Goal: Task Accomplishment & Management: Complete application form

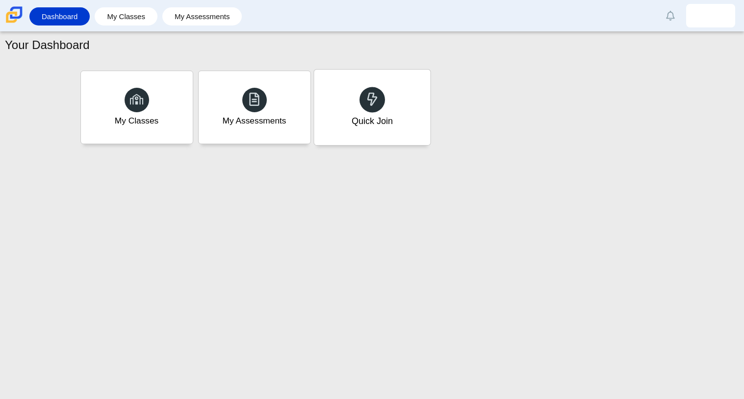
click at [387, 118] on div "Quick Join" at bounding box center [371, 121] width 41 height 13
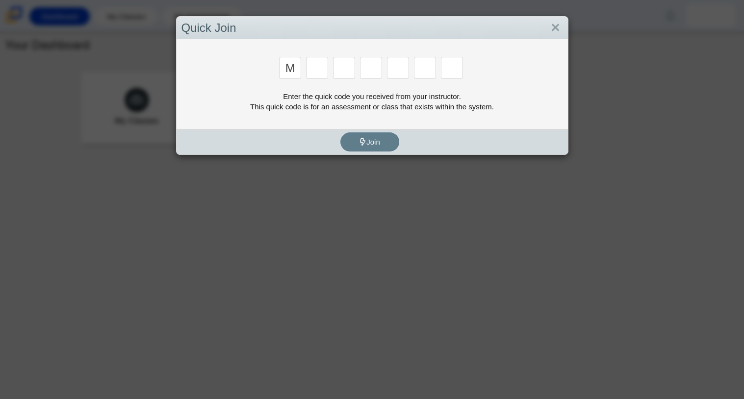
type input "m"
type input "7"
type input "e"
type input "3"
type input "e"
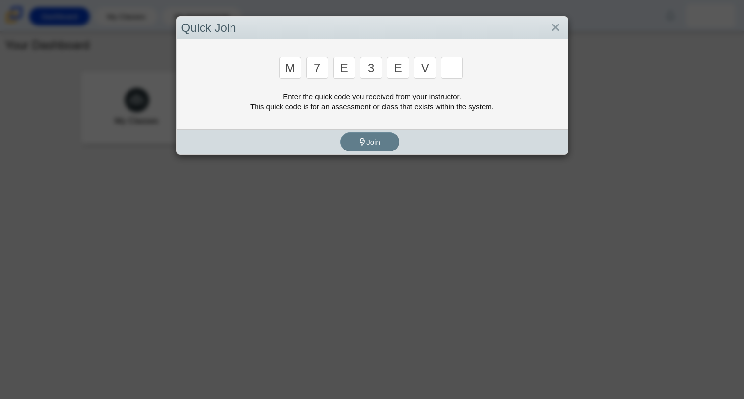
type input "v"
type input "w"
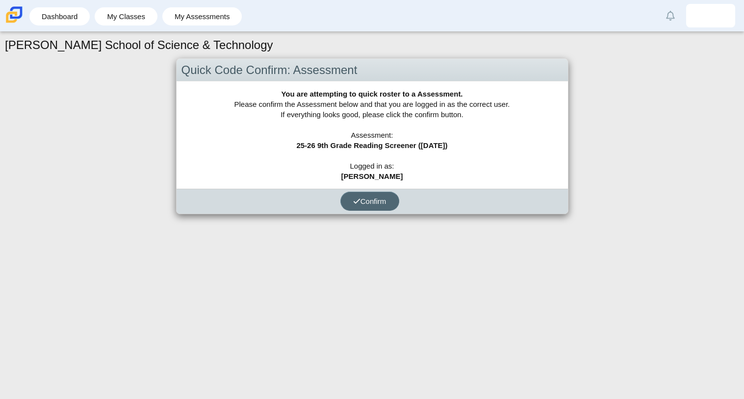
click at [383, 204] on span "Confirm" at bounding box center [369, 201] width 33 height 8
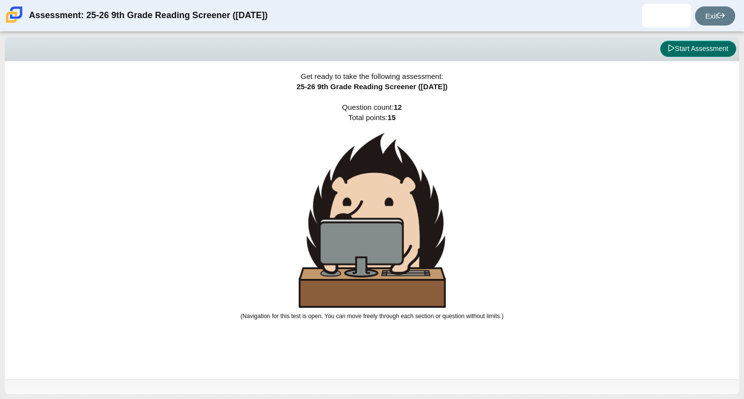
click at [691, 54] on button "Start Assessment" at bounding box center [698, 49] width 76 height 17
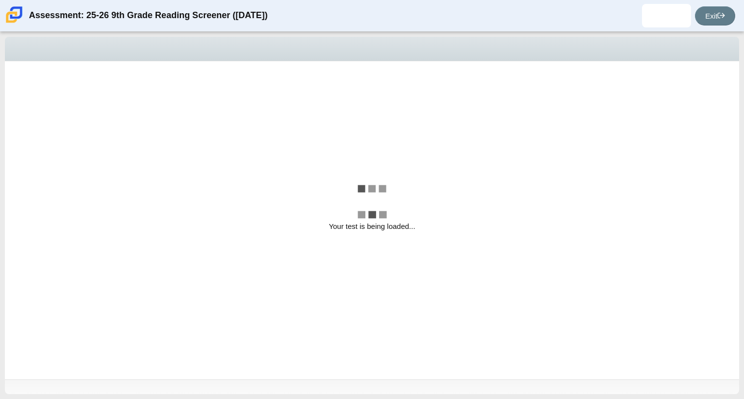
select select "ccc5b315-3c7c-471c-bf90-f22c8299c798"
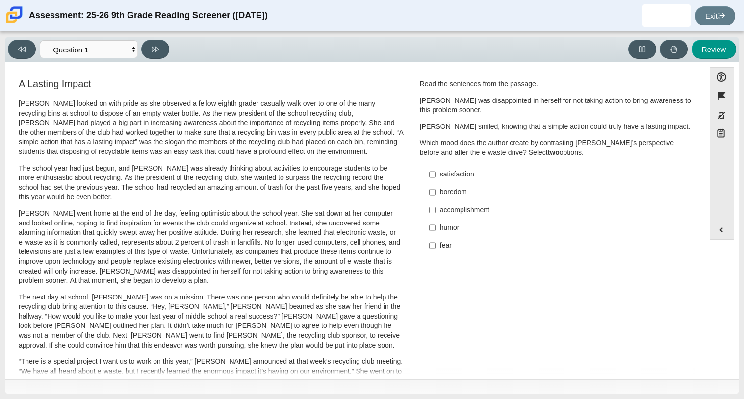
click at [213, 198] on p "The school year had just begun, and [PERSON_NAME] was already thinking about ac…" at bounding box center [211, 183] width 385 height 38
click at [461, 180] on label "satisfaction satisfaction" at bounding box center [556, 175] width 269 height 18
click at [436, 180] on input "satisfaction satisfaction" at bounding box center [432, 175] width 6 height 18
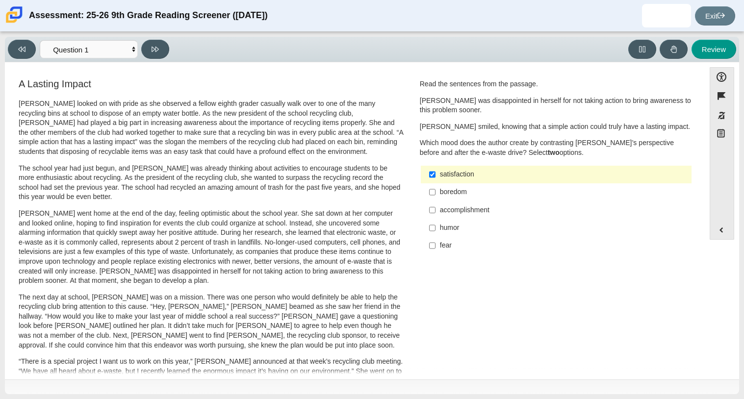
click at [513, 172] on div "satisfaction" at bounding box center [564, 175] width 248 height 10
click at [436, 172] on input "satisfaction satisfaction" at bounding box center [432, 175] width 6 height 18
checkbox input "false"
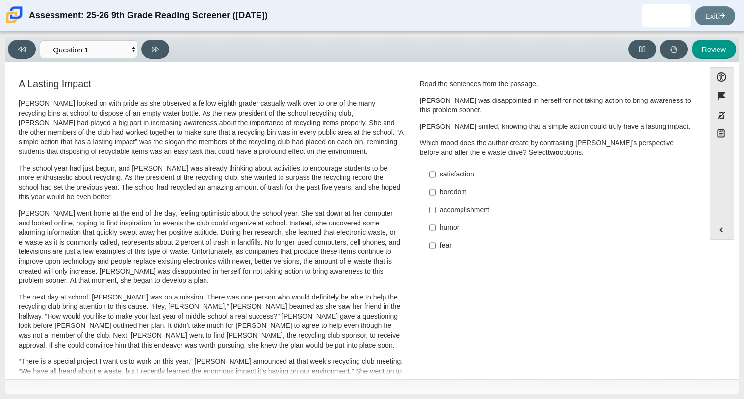
click at [480, 210] on div "accomplishment" at bounding box center [564, 211] width 248 height 10
click at [436, 210] on input "accomplishment accomplishment" at bounding box center [432, 210] width 6 height 18
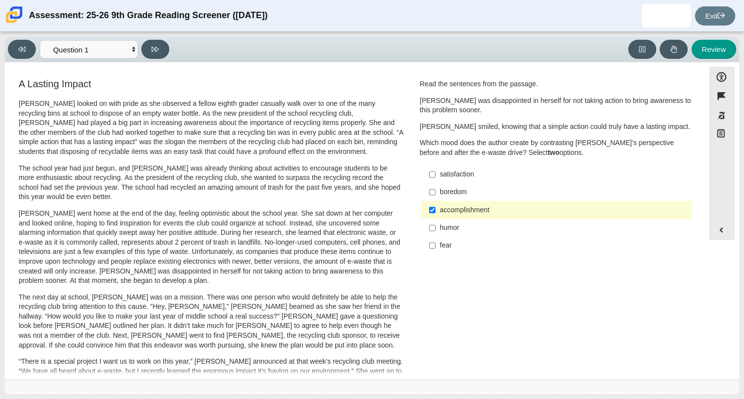
click at [483, 211] on div "accomplishment" at bounding box center [564, 211] width 248 height 10
click at [436, 211] on input "accomplishment accomplishment" at bounding box center [432, 210] width 6 height 18
checkbox input "false"
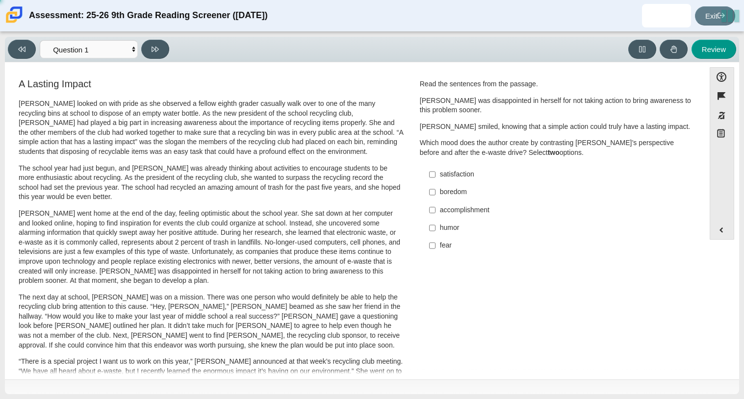
click at [458, 175] on div "satisfaction" at bounding box center [564, 175] width 248 height 10
click at [436, 175] on input "satisfaction satisfaction" at bounding box center [432, 175] width 6 height 18
checkbox input "true"
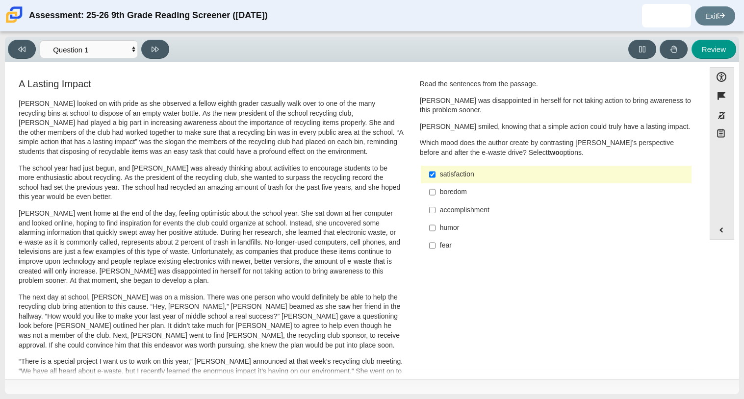
click at [454, 212] on div "accomplishment" at bounding box center [564, 211] width 248 height 10
click at [436, 212] on input "accomplishment accomplishment" at bounding box center [432, 210] width 6 height 18
checkbox input "true"
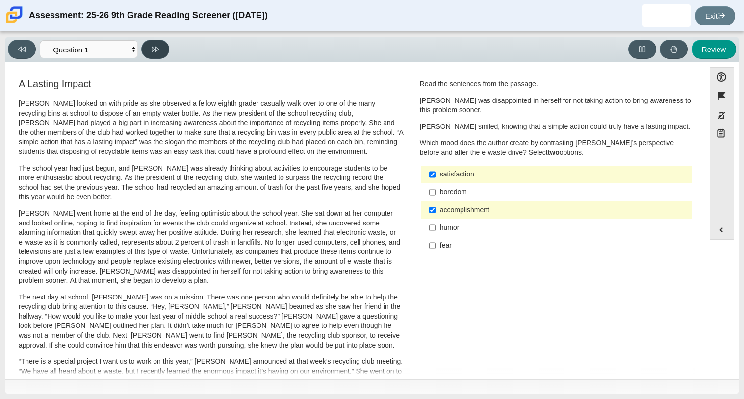
click at [163, 46] on button at bounding box center [155, 49] width 28 height 19
select select "0ff64528-ffd7-428d-b192-babfaadd44e8"
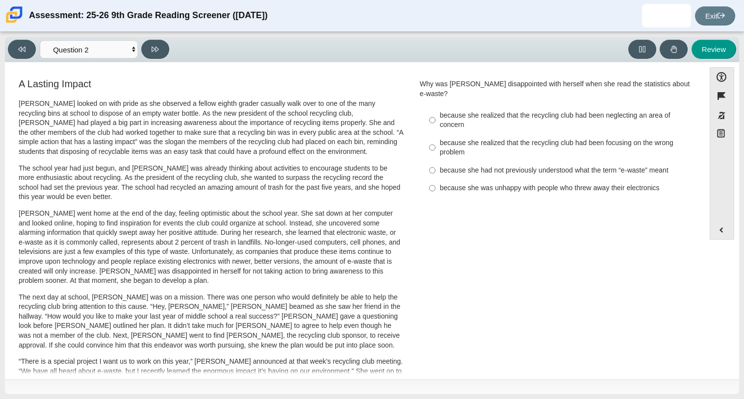
click at [510, 138] on div "because she realized that the recycling club had been focusing on the wrong pro…" at bounding box center [564, 147] width 248 height 19
click at [436, 138] on input "because she realized that the recycling club had been focusing on the wrong pro…" at bounding box center [432, 147] width 6 height 27
radio input "true"
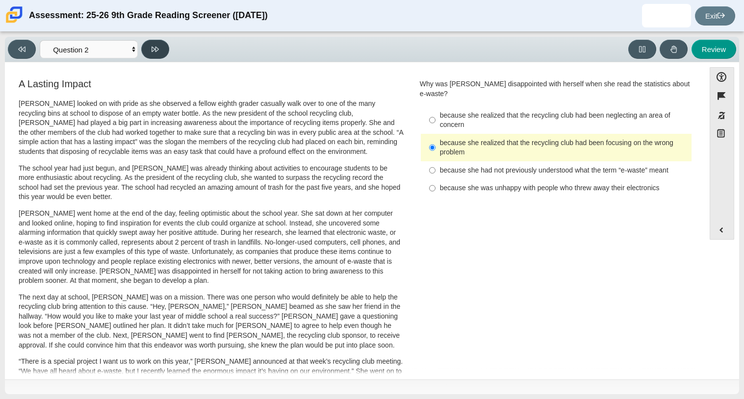
click at [163, 48] on button at bounding box center [155, 49] width 28 height 19
select select "7ce3d843-6974-4858-901c-1ff39630e843"
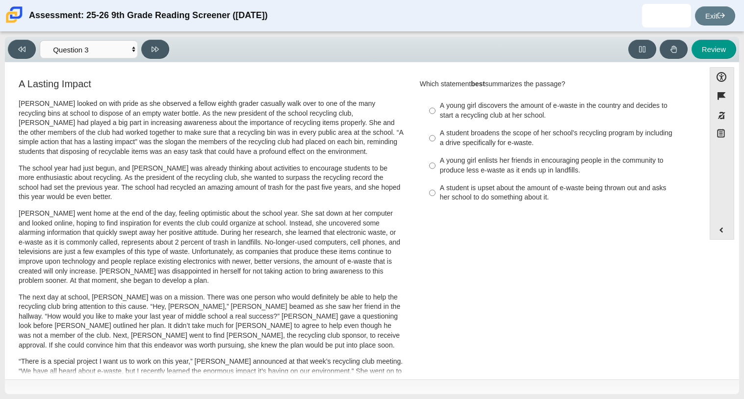
click at [539, 141] on div "A student broadens the scope of her school’s recycling program by including a d…" at bounding box center [564, 138] width 248 height 19
click at [436, 141] on input "A student broadens the scope of her school’s recycling program by including a d…" at bounding box center [432, 138] width 6 height 27
radio input "true"
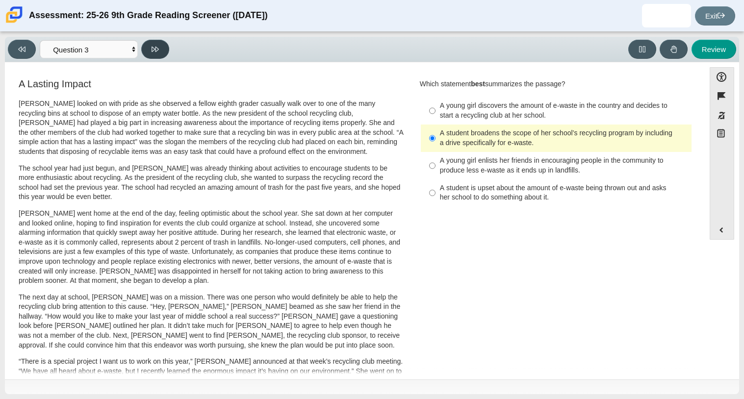
click at [162, 46] on button at bounding box center [155, 49] width 28 height 19
select select "ca9ea0f1-49c5-4bd1-83b0-472c18652b42"
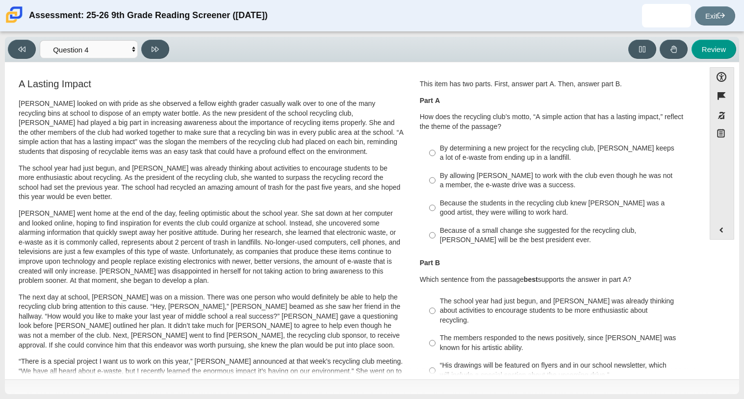
click at [639, 238] on div "Because of a small change she suggested for the recycling club, [PERSON_NAME] w…" at bounding box center [564, 235] width 248 height 19
click at [436, 238] on input "Because of a small change she suggested for the recycling club, [PERSON_NAME] w…" at bounding box center [432, 235] width 6 height 27
radio input "true"
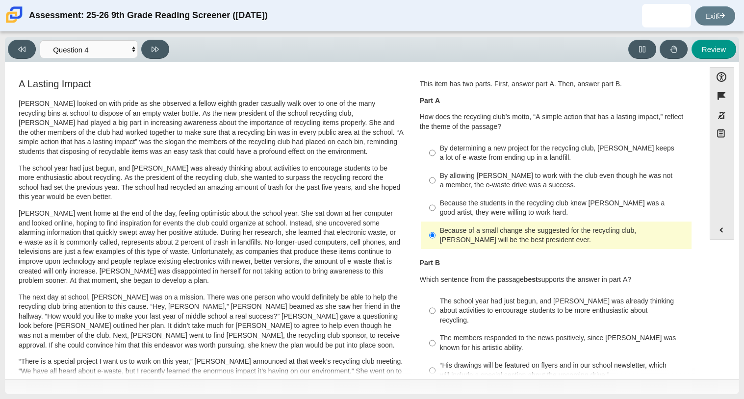
click at [604, 156] on div "By determining a new project for the recycling club, [PERSON_NAME] keeps a lot …" at bounding box center [564, 153] width 248 height 19
click at [436, 156] on input "By determining a new project for the recycling club, [PERSON_NAME] keeps a lot …" at bounding box center [432, 152] width 6 height 27
radio input "true"
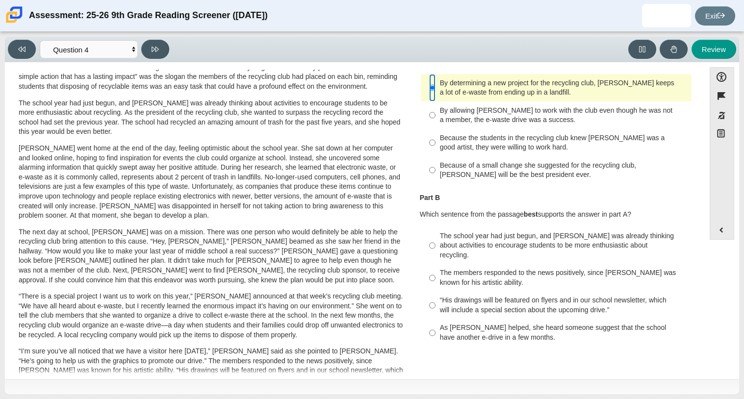
scroll to position [64, 0]
click at [553, 324] on div "As [PERSON_NAME] helped, she heard someone suggest that the school have another…" at bounding box center [564, 333] width 248 height 19
click at [436, 320] on input "As [PERSON_NAME] helped, she heard someone suggest that the school have another…" at bounding box center [432, 333] width 6 height 27
radio input "true"
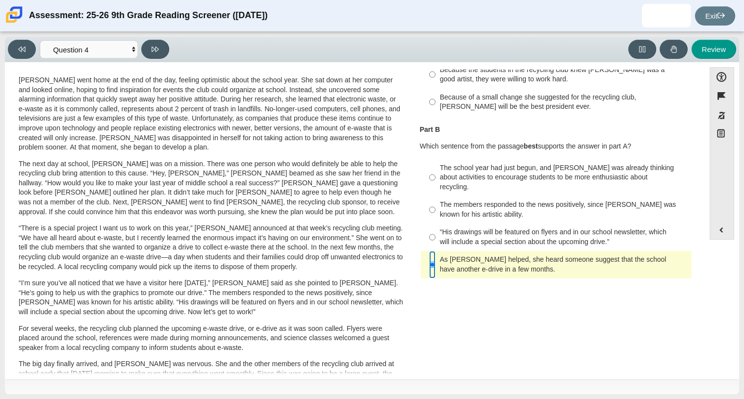
scroll to position [154, 0]
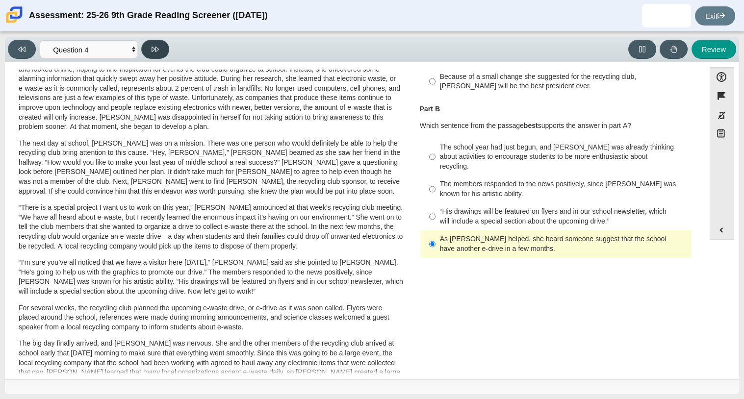
click at [161, 52] on button at bounding box center [155, 49] width 28 height 19
select select "e41f1a79-e29f-4095-8030-a53364015bed"
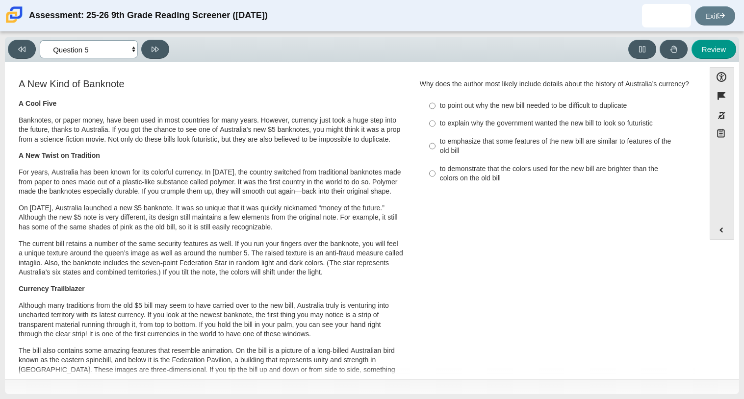
click at [131, 51] on select "Questions Question 1 Question 2 Question 3 Question 4 Question 5 Question 6 Que…" at bounding box center [89, 49] width 98 height 18
click at [259, 105] on p "A Cool Five" at bounding box center [211, 104] width 385 height 10
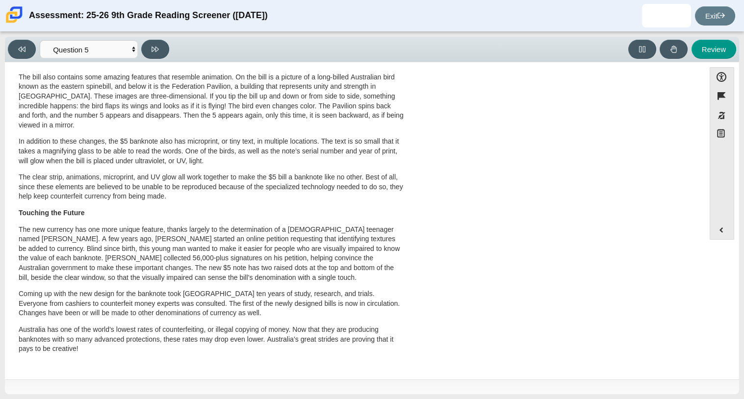
scroll to position [0, 0]
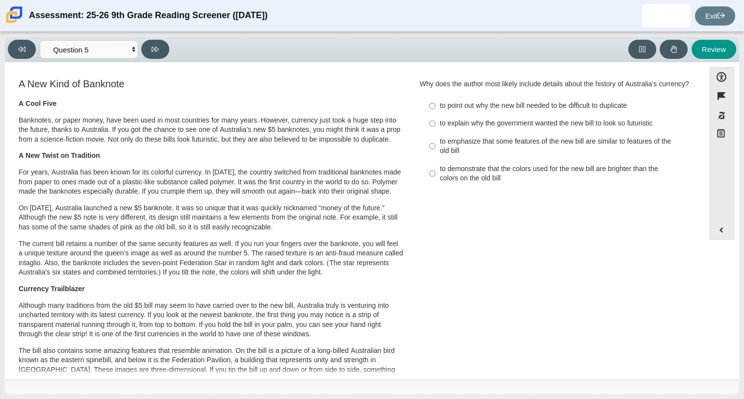
click at [485, 156] on div "to emphasize that some features of the new bill are similar to features of the …" at bounding box center [564, 146] width 248 height 19
click at [436, 157] on input "to emphasize that some features of the new bill are similar to features of the …" at bounding box center [432, 145] width 6 height 27
radio input "true"
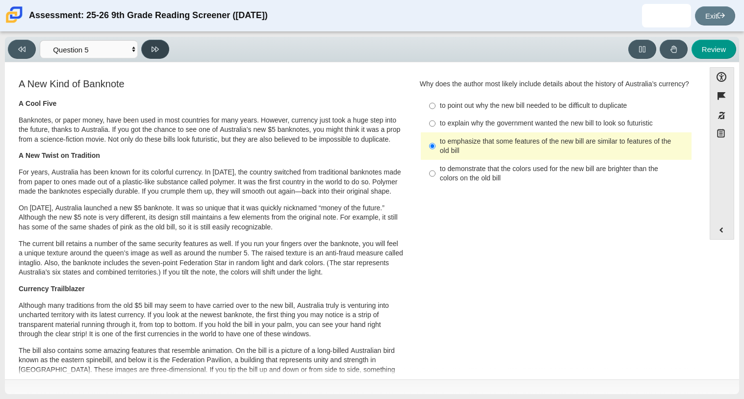
click at [154, 52] on icon at bounding box center [155, 49] width 7 height 7
select select "69146e31-7b3d-4a3e-9ce6-f30c24342ae0"
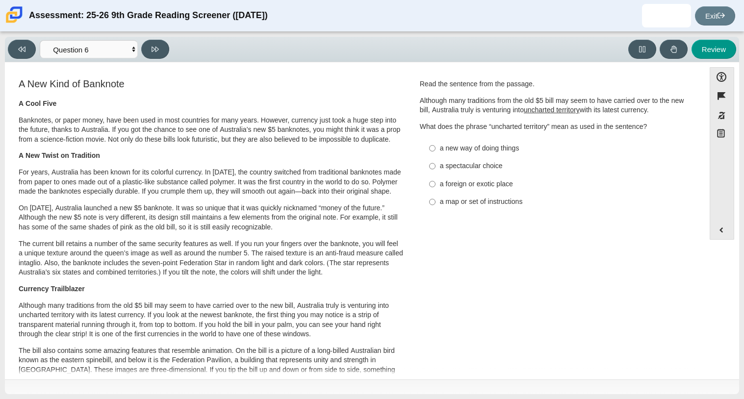
click at [507, 156] on label "a new way of doing things a new way of doing things" at bounding box center [556, 148] width 269 height 18
click at [436, 156] on input "a new way of doing things a new way of doing things" at bounding box center [432, 148] width 6 height 18
radio input "true"
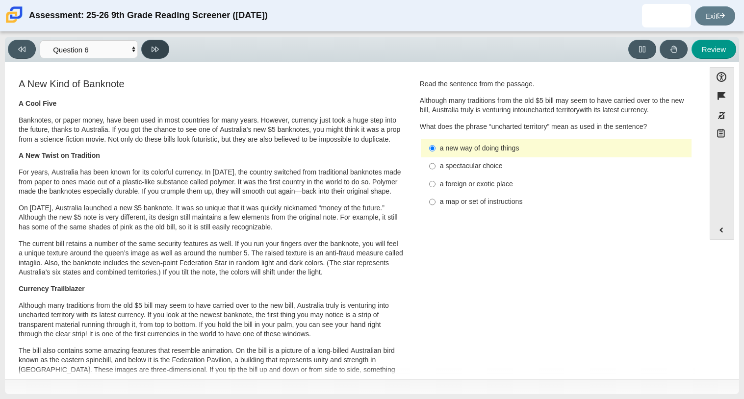
click at [161, 52] on button at bounding box center [155, 49] width 28 height 19
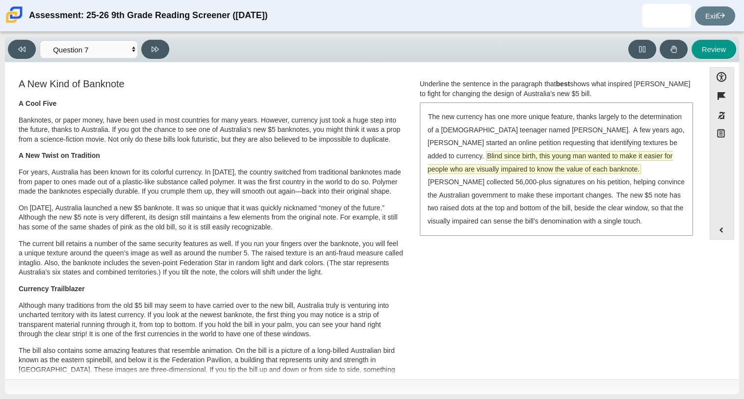
click at [529, 171] on span "Blind since birth, this young man wanted to make it easier for people who are v…" at bounding box center [550, 163] width 245 height 22
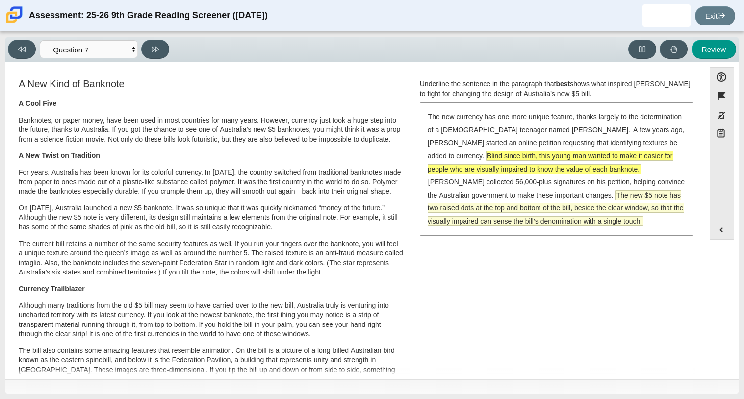
click at [497, 204] on span "The new $5 note has two raised dots at the top and bottom of the bill, beside t…" at bounding box center [556, 208] width 256 height 35
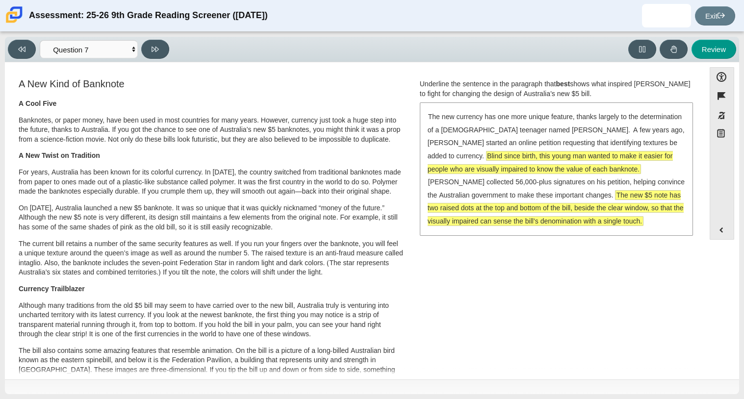
click at [523, 189] on div "The new currency has one more unique feature, thanks largely to the determinati…" at bounding box center [556, 169] width 271 height 131
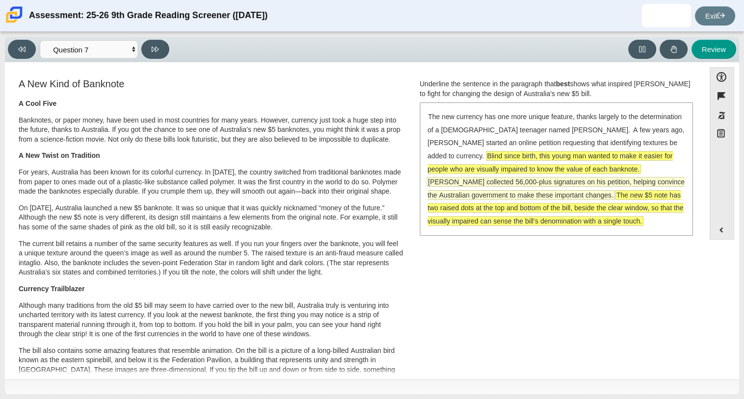
click at [507, 184] on span "[PERSON_NAME] collected 56,000-plus signatures on his petition, helping convinc…" at bounding box center [556, 189] width 257 height 22
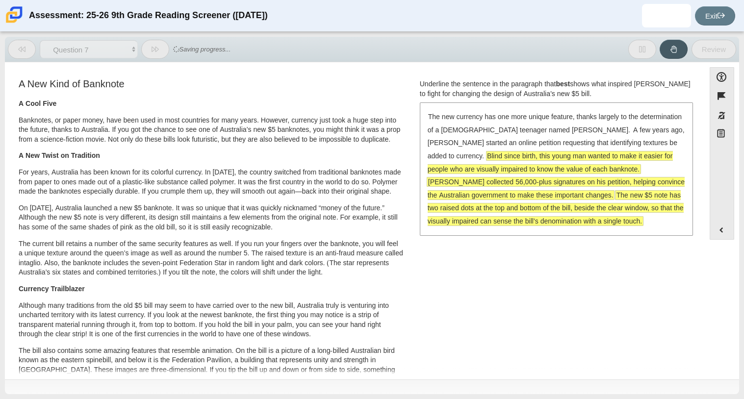
click at [498, 136] on div "The new currency has one more unique feature, thanks largely to the determinati…" at bounding box center [556, 169] width 271 height 131
click at [501, 144] on span "A few years ago, [PERSON_NAME] started an online petition requesting that ident…" at bounding box center [556, 143] width 257 height 35
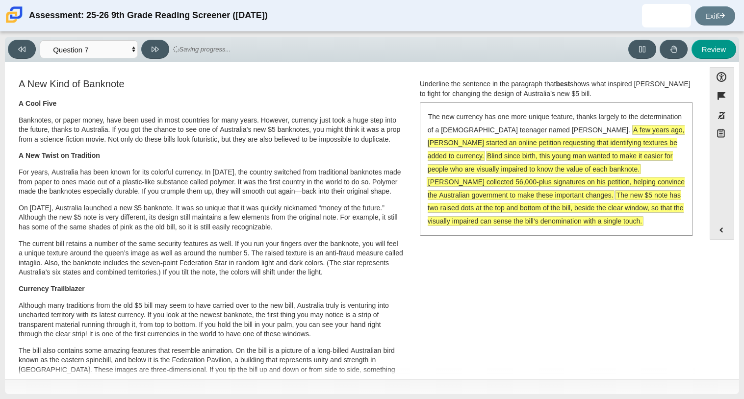
click at [501, 144] on span "A few years ago, [PERSON_NAME] started an online petition requesting that ident…" at bounding box center [556, 143] width 257 height 35
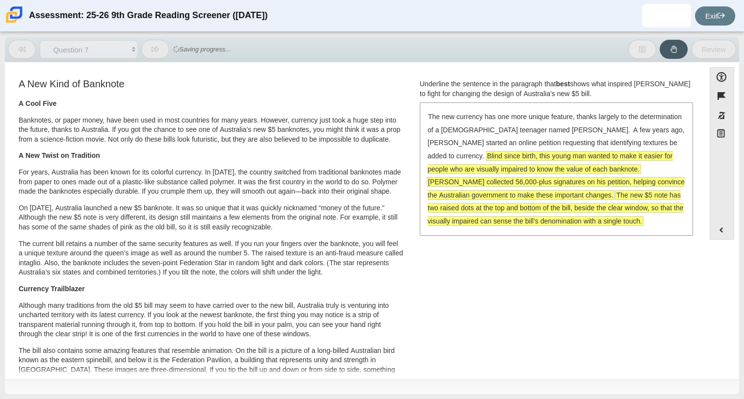
click at [536, 220] on span "The new $5 note has two raised dots at the top and bottom of the bill, beside t…" at bounding box center [556, 208] width 256 height 35
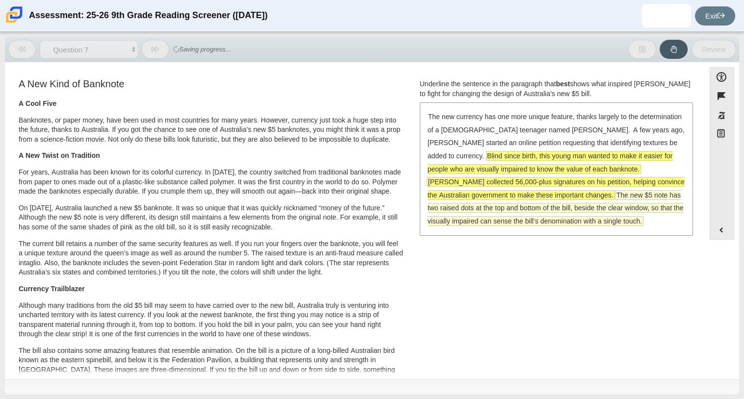
click at [573, 194] on span "The new $5 note has two raised dots at the top and bottom of the bill, beside t…" at bounding box center [556, 208] width 256 height 35
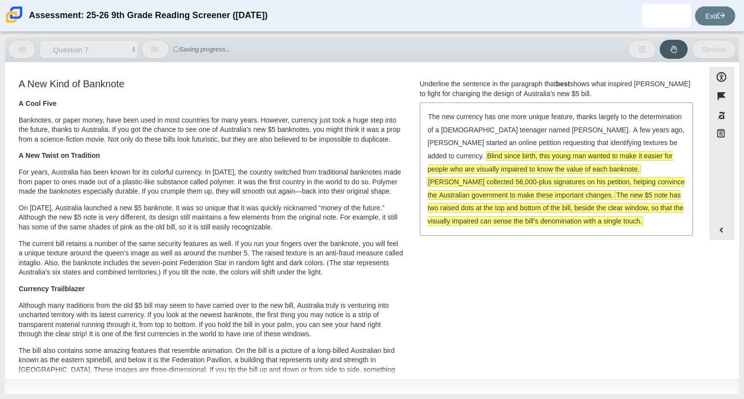
click at [573, 194] on span "The new $5 note has two raised dots at the top and bottom of the bill, beside t…" at bounding box center [556, 208] width 256 height 35
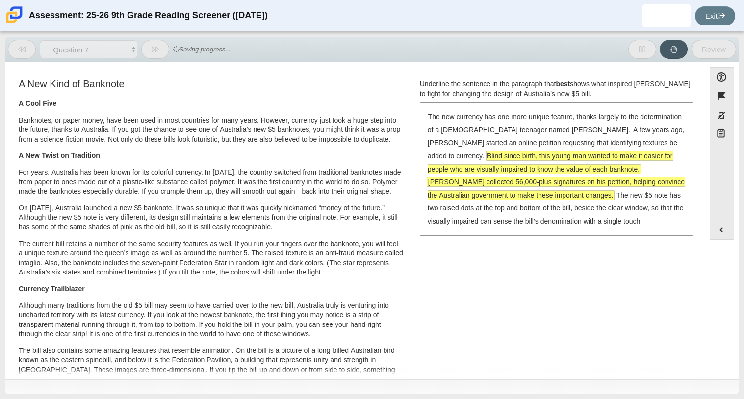
click at [507, 190] on span "[PERSON_NAME] collected 56,000-plus signatures on his petition, helping convinc…" at bounding box center [556, 189] width 257 height 22
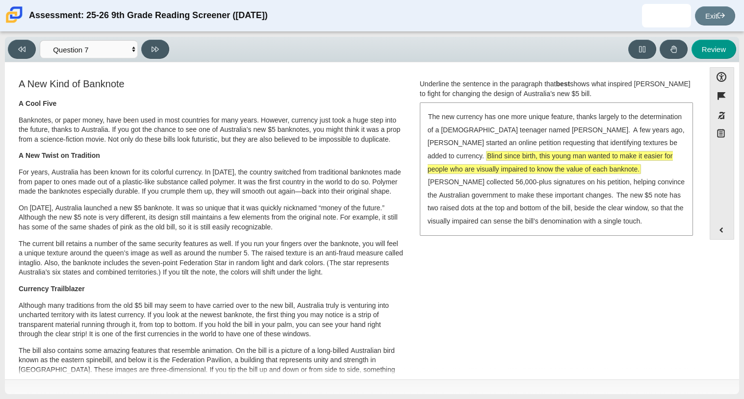
click at [581, 275] on div "A New Kind of Banknote A Cool Five Banknotes, or paper money, have been used in…" at bounding box center [355, 359] width 690 height 565
click at [156, 53] on button at bounding box center [155, 49] width 28 height 19
select select "ea8338c2-a6a3-418e-a305-2b963b54a290"
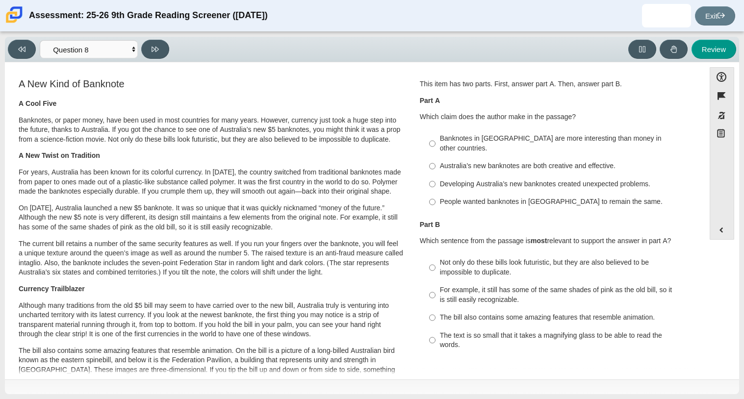
click at [591, 161] on div "Australia’s new banknotes are both creative and effective." at bounding box center [564, 166] width 248 height 10
click at [436, 157] on input "Australia’s new banknotes are both creative and effective. Australia’s new bank…" at bounding box center [432, 166] width 6 height 18
radio input "true"
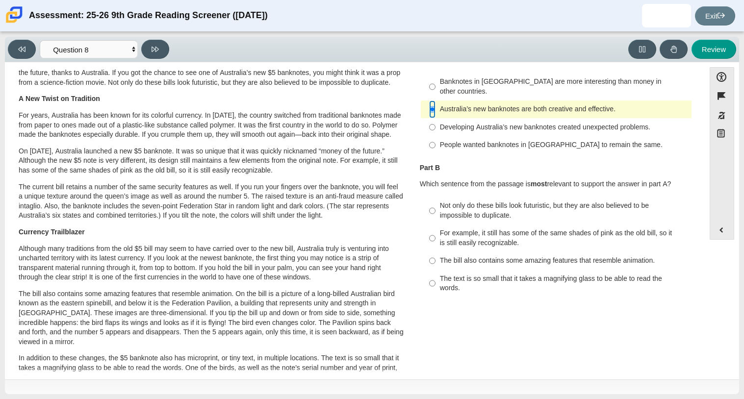
scroll to position [60, 0]
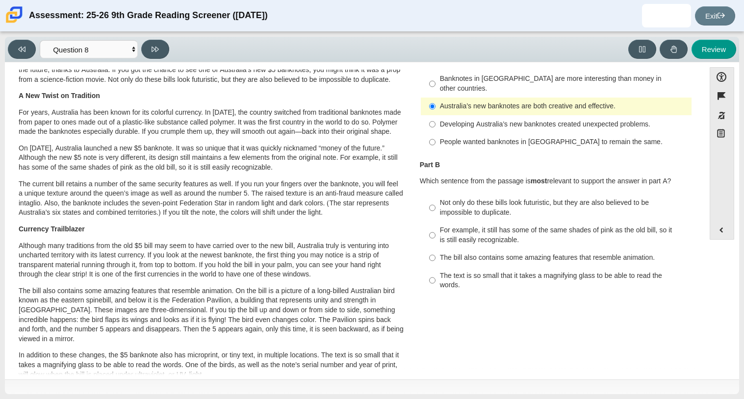
click at [546, 201] on div "Not only do these bills look futuristic, but they are also believed to be impos…" at bounding box center [564, 207] width 248 height 19
click at [436, 201] on input "Not only do these bills look futuristic, but they are also believed to be impos…" at bounding box center [432, 207] width 6 height 27
radio input "true"
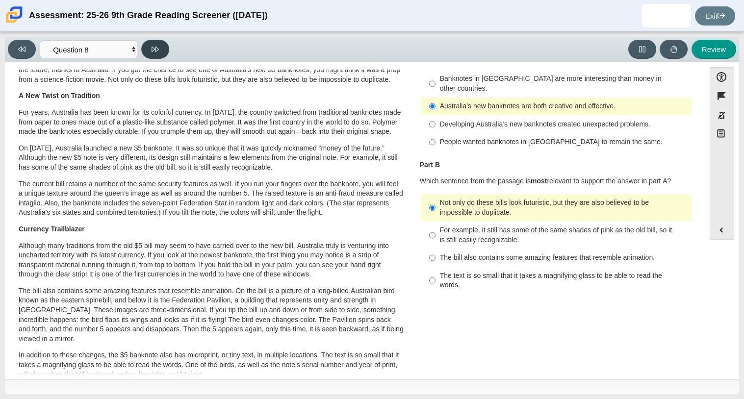
click at [151, 47] on button at bounding box center [155, 49] width 28 height 19
select select "89f058d6-b15c-4ef5-a4b3-fdaffb8868b6"
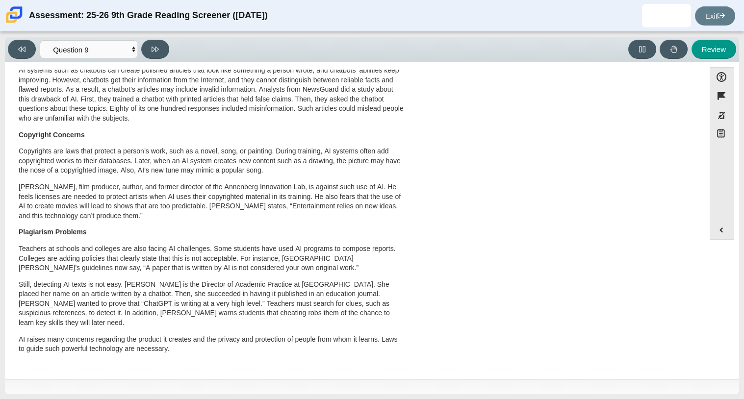
scroll to position [0, 0]
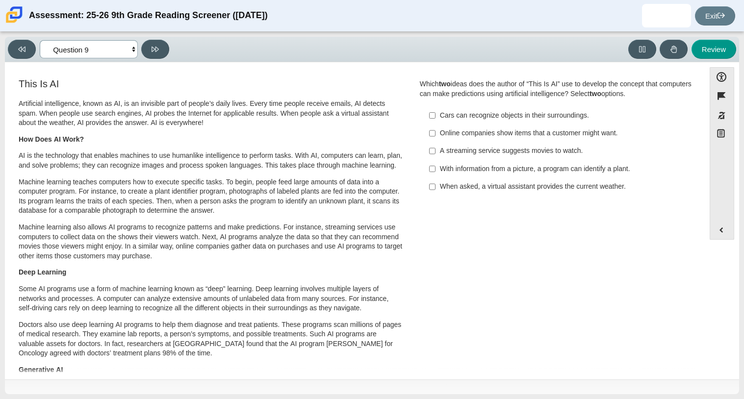
click at [109, 54] on select "Questions Question 1 Question 2 Question 3 Question 4 Question 5 Question 6 Que…" at bounding box center [89, 49] width 98 height 18
click at [621, 173] on div "With information from a picture, a program can identify a plant." at bounding box center [564, 169] width 248 height 10
click at [436, 173] on input "With information from a picture, a program can identify a plant. With informati…" at bounding box center [432, 169] width 6 height 18
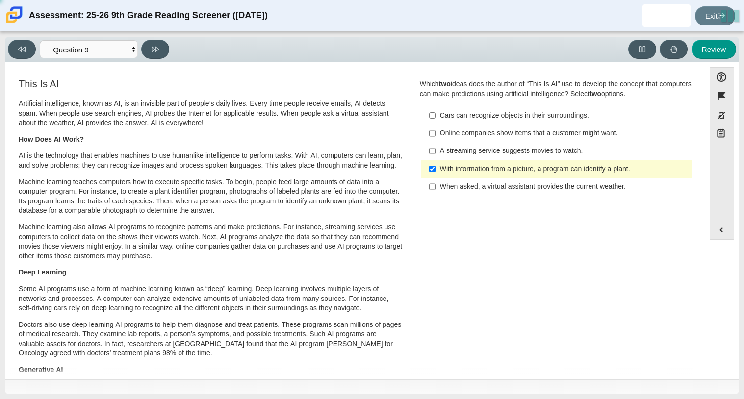
click at [614, 175] on label "With information from a picture, a program can identify a plant. With informati…" at bounding box center [556, 169] width 269 height 18
click at [436, 175] on input "With information from a picture, a program can identify a plant. With informati…" at bounding box center [432, 169] width 6 height 18
checkbox input "false"
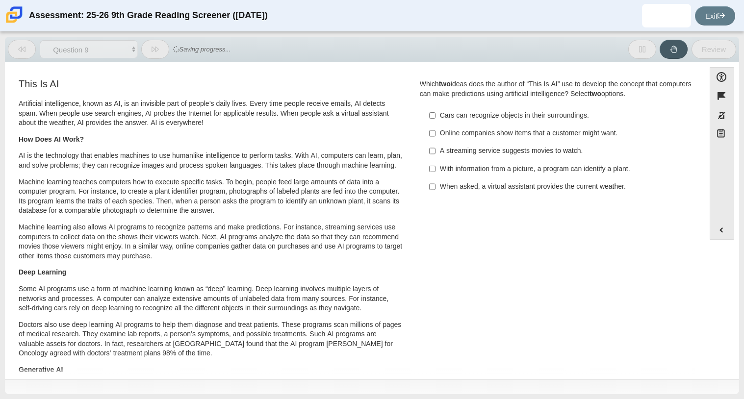
click at [600, 187] on div "When asked, a virtual assistant provides the current weather." at bounding box center [564, 187] width 248 height 10
click at [436, 187] on input "When asked, a virtual assistant provides the current weather. When asked, a vir…" at bounding box center [432, 187] width 6 height 18
checkbox input "true"
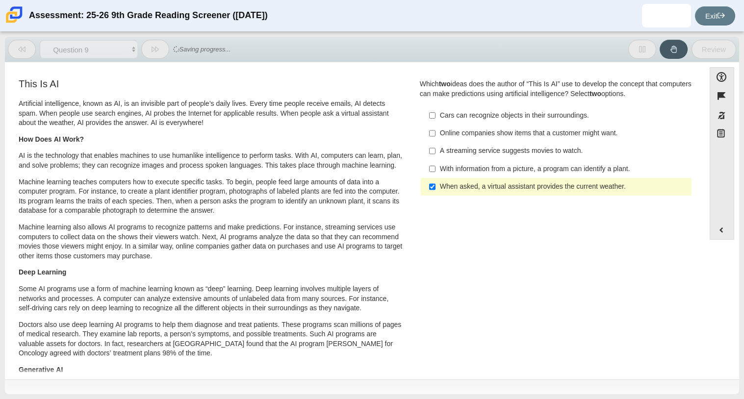
click at [576, 166] on div "With information from a picture, a program can identify a plant." at bounding box center [564, 169] width 248 height 10
click at [436, 166] on input "With information from a picture, a program can identify a plant. With informati…" at bounding box center [432, 169] width 6 height 18
checkbox input "true"
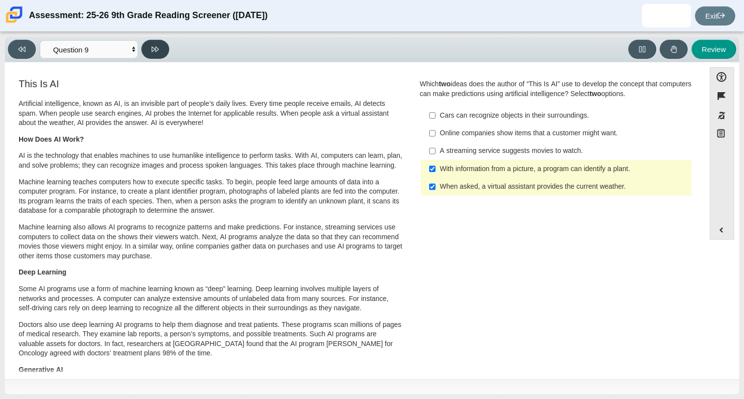
click at [156, 47] on icon at bounding box center [155, 49] width 7 height 7
select select "cdf3c14e-a918-44d1-9b63-3db0fa81641e"
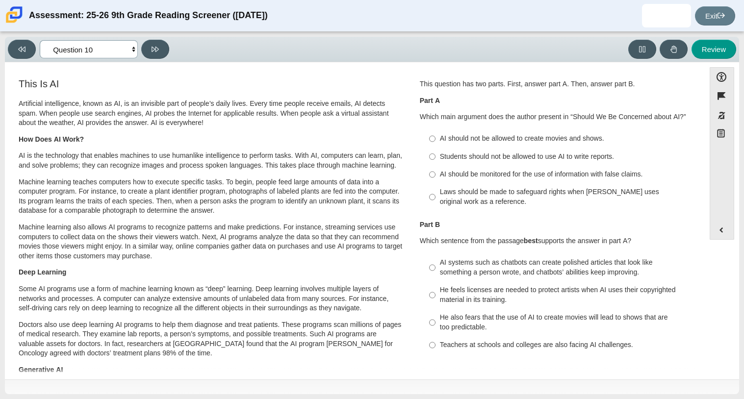
click at [96, 53] on select "Questions Question 1 Question 2 Question 3 Question 4 Question 5 Question 6 Que…" at bounding box center [89, 49] width 98 height 18
click at [227, 82] on h3 "This Is AI" at bounding box center [211, 83] width 385 height 11
click at [612, 195] on div "Laws should be made to safeguard rights when [PERSON_NAME] uses original work a…" at bounding box center [564, 196] width 248 height 19
click at [436, 195] on input "Laws should be made to safeguard rights when [PERSON_NAME] uses original work a…" at bounding box center [432, 196] width 6 height 27
radio input "true"
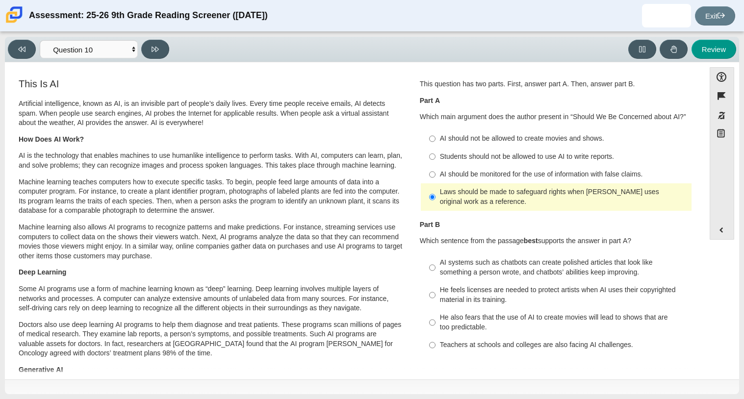
click at [562, 182] on label "AI should be monitored for the use of information with false claims. AI should …" at bounding box center [556, 175] width 269 height 18
click at [436, 182] on input "AI should be monitored for the use of information with false claims. AI should …" at bounding box center [432, 175] width 6 height 18
radio input "true"
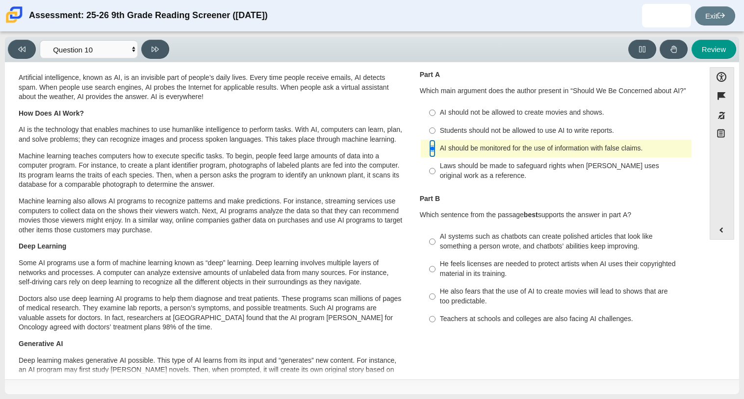
scroll to position [32, 0]
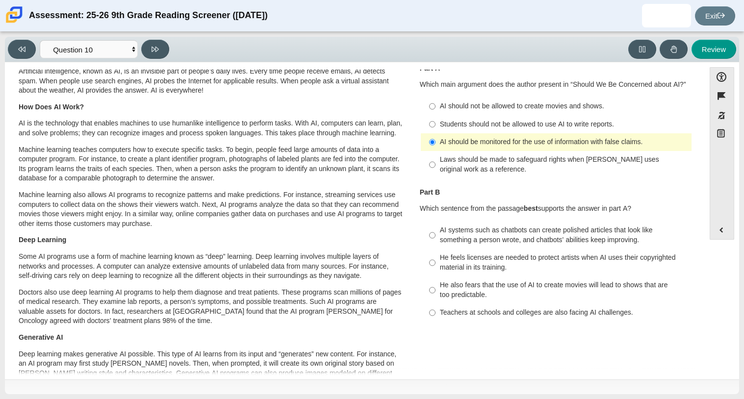
click at [526, 236] on div "AI systems such as chatbots can create polished articles that look like somethi…" at bounding box center [564, 235] width 248 height 19
click at [436, 236] on input "AI systems such as chatbots can create polished articles that look like somethi…" at bounding box center [432, 235] width 6 height 27
radio input "true"
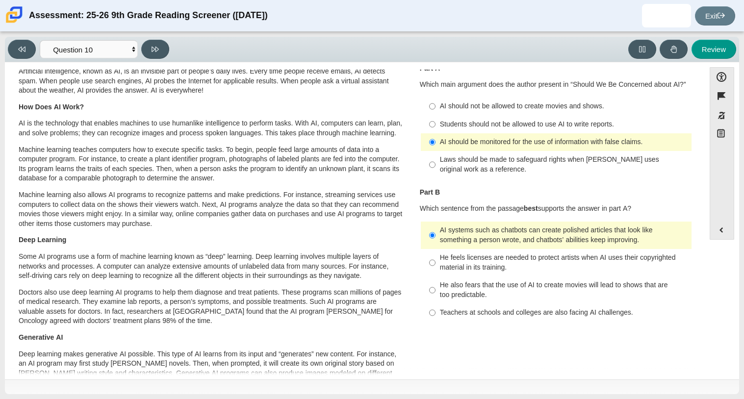
click at [500, 273] on label "He feels licenses are needed to protect artists when AI uses their copyrighted …" at bounding box center [556, 262] width 269 height 27
click at [436, 273] on input "He feels licenses are needed to protect artists when AI uses their copyrighted …" at bounding box center [432, 262] width 6 height 27
radio input "true"
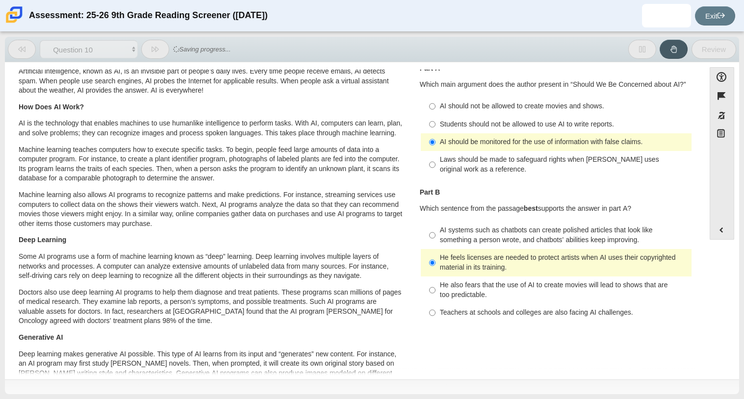
click at [545, 294] on div "He also fears that the use of AI to create movies will lead to shows that are t…" at bounding box center [564, 290] width 248 height 19
click at [436, 294] on input "He also fears that the use of AI to create movies will lead to shows that are t…" at bounding box center [432, 290] width 6 height 27
radio input "true"
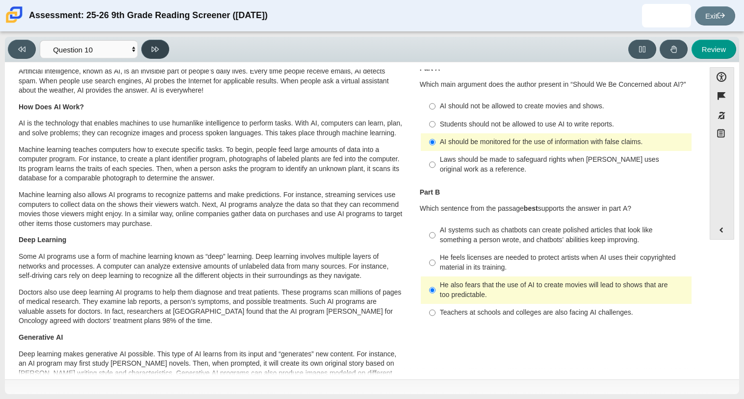
click at [158, 52] on button at bounding box center [155, 49] width 28 height 19
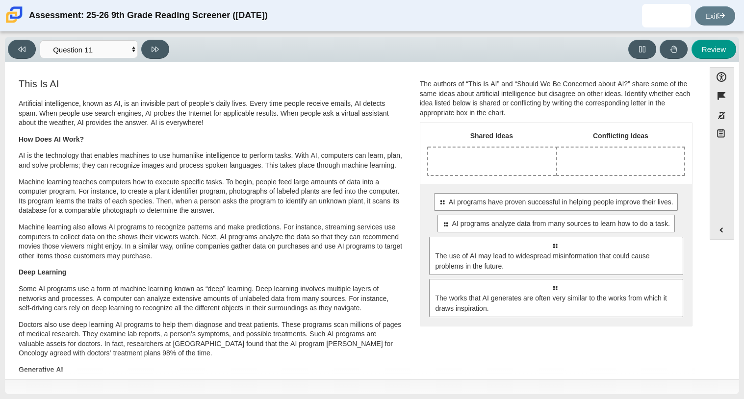
click at [598, 235] on div "Select to move response to a response input area. AI programs have proven succe…" at bounding box center [556, 255] width 272 height 143
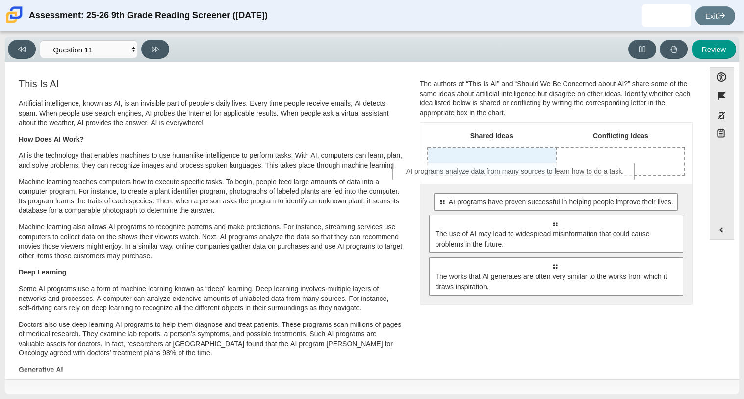
drag, startPoint x: 569, startPoint y: 224, endPoint x: 523, endPoint y: 167, distance: 72.3
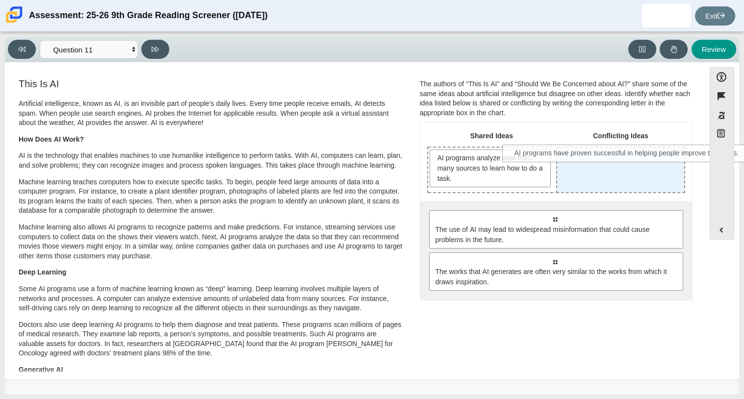
drag, startPoint x: 552, startPoint y: 218, endPoint x: 630, endPoint y: 147, distance: 105.2
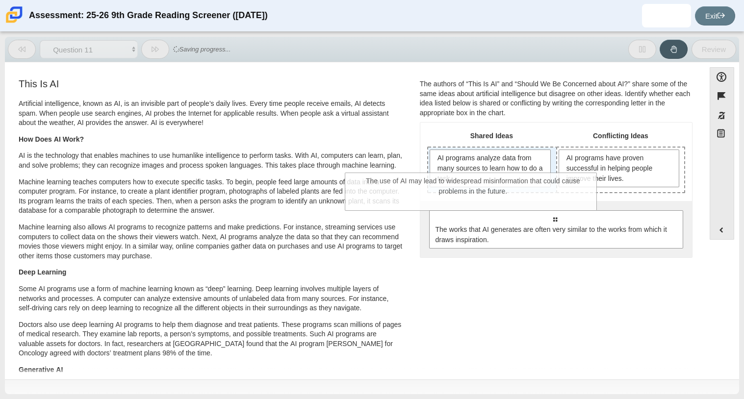
drag, startPoint x: 608, startPoint y: 226, endPoint x: 525, endPoint y: 187, distance: 92.0
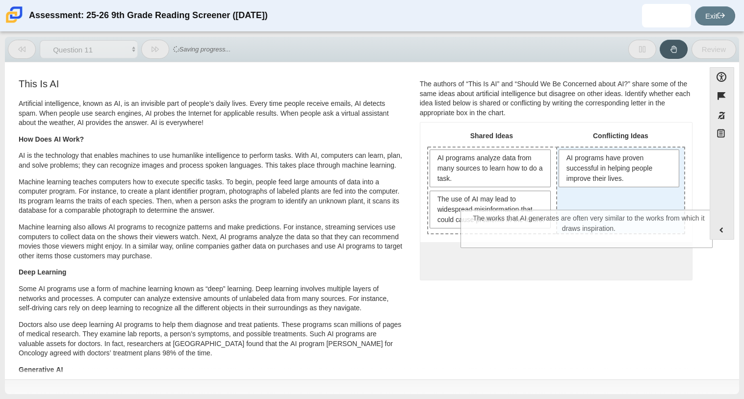
drag, startPoint x: 559, startPoint y: 278, endPoint x: 592, endPoint y: 225, distance: 62.5
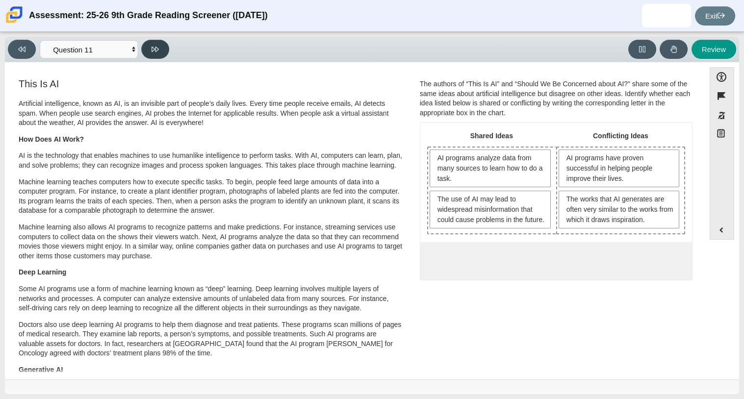
click at [155, 49] on icon at bounding box center [155, 49] width 7 height 7
select select "c3effed4-44ce-4a19-bd96-1787f34e9b4c"
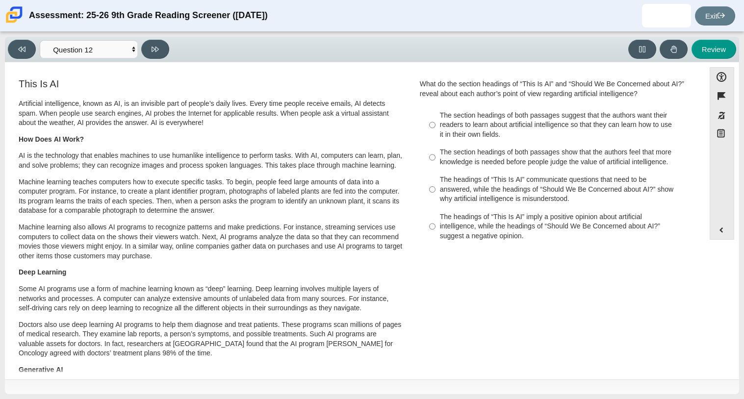
click at [514, 156] on div "The section headings of both passages show that the authors feel that more know…" at bounding box center [564, 157] width 248 height 19
click at [436, 156] on input "The section headings of both passages show that the authors feel that more know…" at bounding box center [432, 157] width 6 height 27
radio input "true"
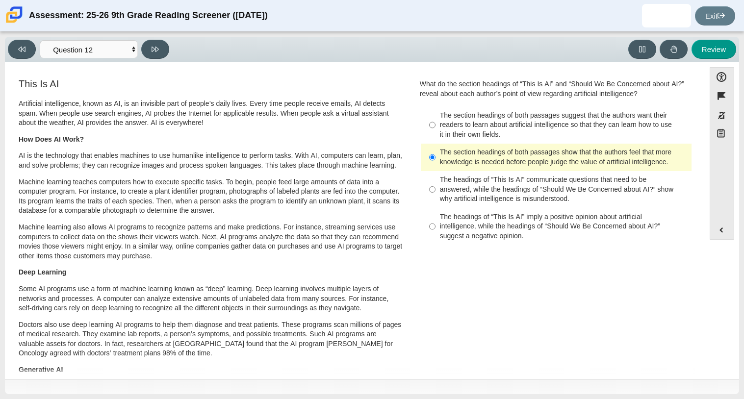
click at [511, 194] on div "The headings of “This Is AI” communicate questions that need to be answered, wh…" at bounding box center [564, 189] width 248 height 29
click at [436, 194] on input "The headings of “This Is AI” communicate questions that need to be answered, wh…" at bounding box center [432, 189] width 6 height 37
radio input "true"
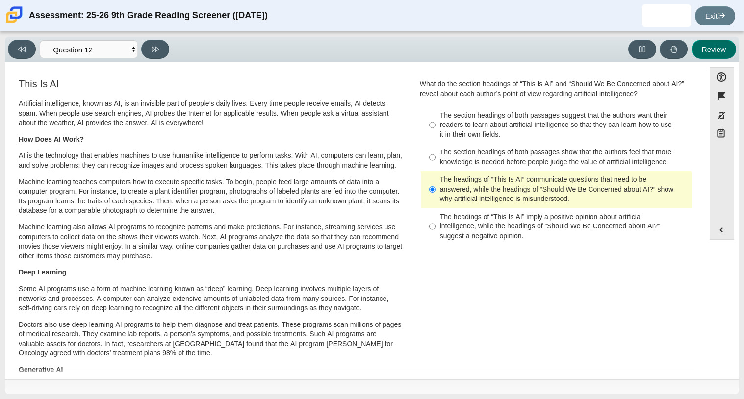
click at [720, 50] on button "Review" at bounding box center [714, 49] width 45 height 19
select select "review"
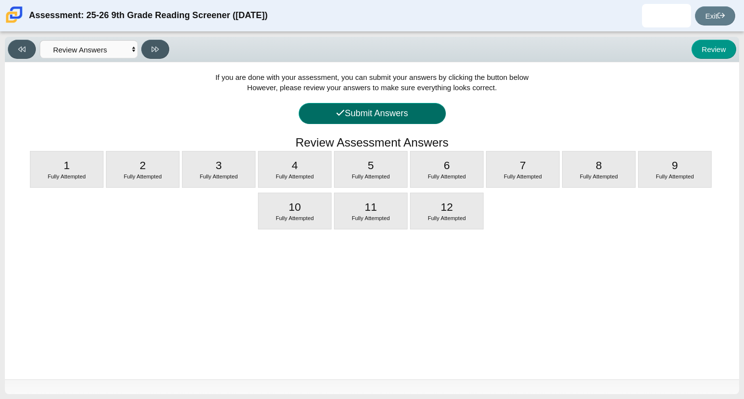
click at [404, 115] on button "Submit Answers" at bounding box center [372, 113] width 147 height 21
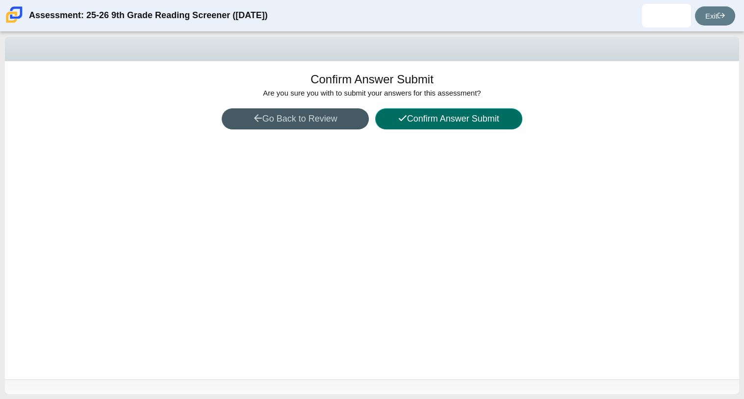
click at [404, 115] on icon at bounding box center [403, 118] width 8 height 6
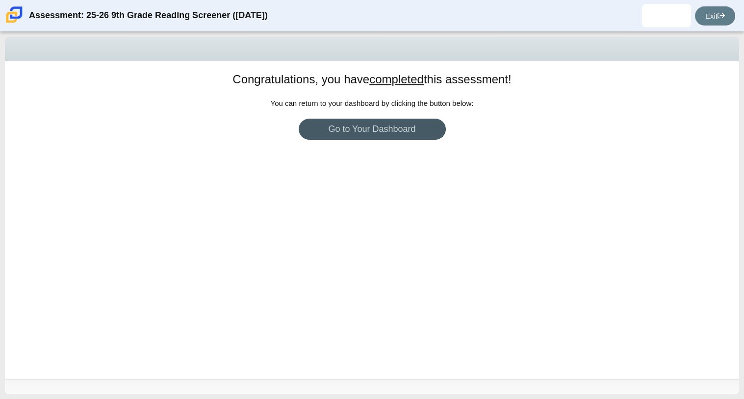
click at [406, 116] on div "Congratulations, you have completed this assessment! You can return to your das…" at bounding box center [372, 220] width 734 height 318
click at [413, 128] on link "Go to Your Dashboard" at bounding box center [372, 129] width 147 height 21
